Goal: Find specific page/section: Find specific page/section

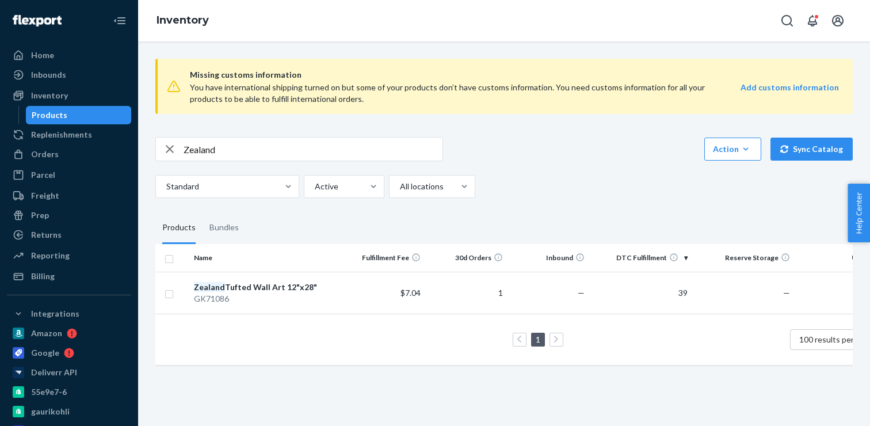
click at [202, 148] on input "Zealand" at bounding box center [312, 148] width 259 height 23
paste input "[PERSON_NAME]"
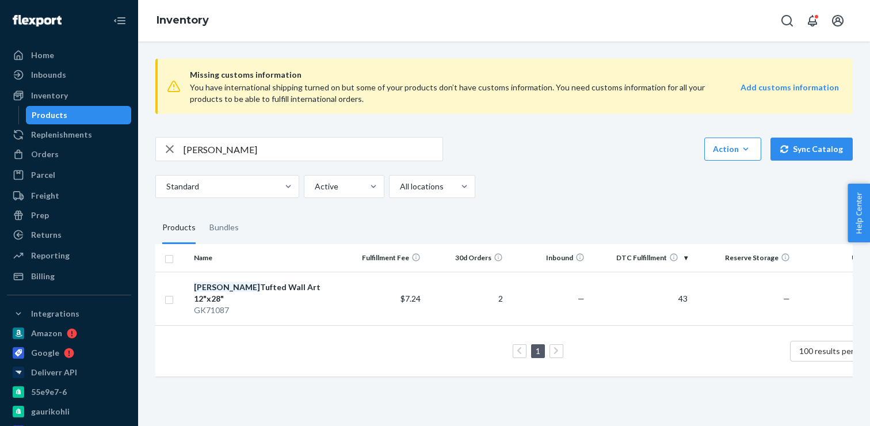
click at [206, 151] on input "[PERSON_NAME]" at bounding box center [312, 148] width 259 height 23
paste input "Jhansi"
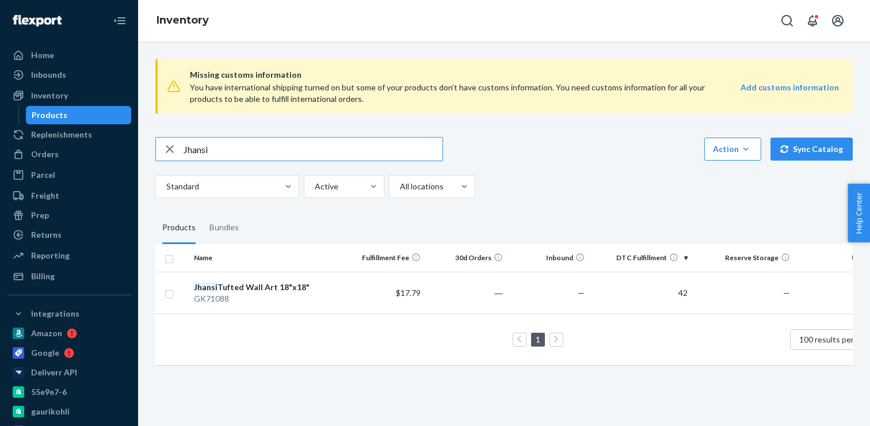
click at [202, 145] on input "Jhansi" at bounding box center [312, 148] width 259 height 23
click at [202, 144] on input "Jhansi" at bounding box center [312, 148] width 259 height 23
paste input "[PERSON_NAME]"
type input "[PERSON_NAME]"
